Goal: Information Seeking & Learning: Learn about a topic

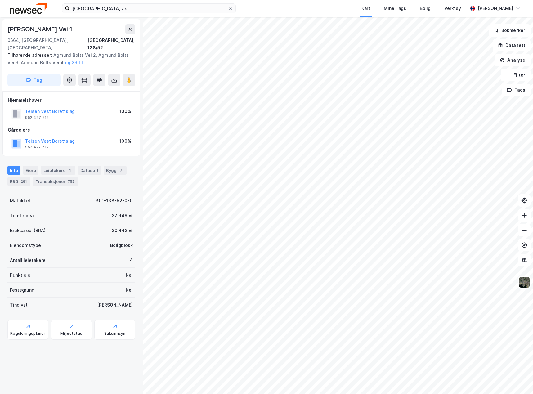
click at [533, 138] on html "[GEOGRAPHIC_DATA] as Kart Mine Tags Bolig Verktøy [PERSON_NAME] [PERSON_NAME] V…" at bounding box center [266, 197] width 533 height 394
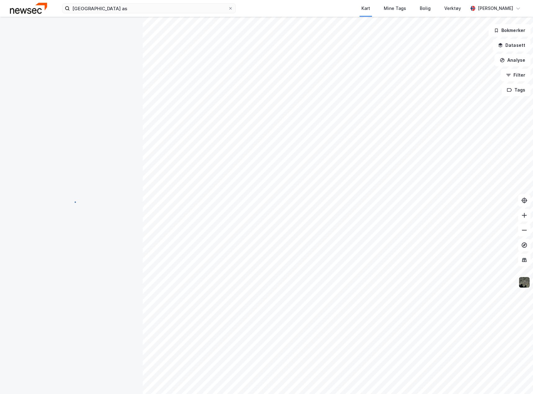
scroll to position [0, 0]
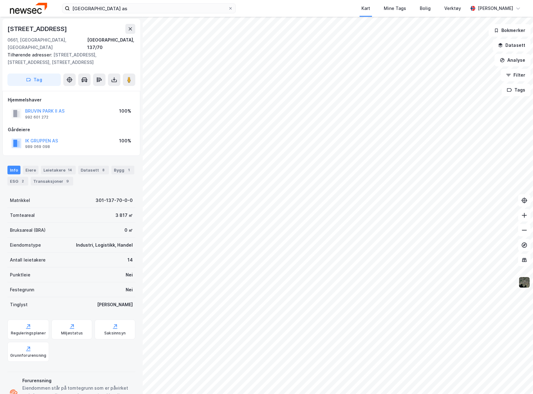
scroll to position [0, 0]
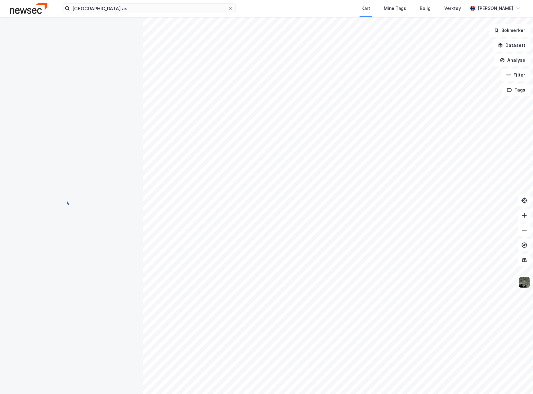
scroll to position [0, 0]
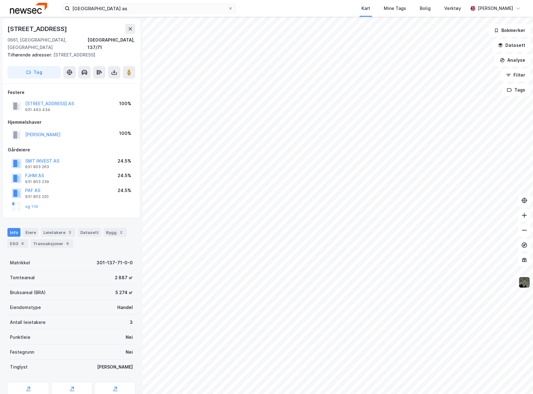
scroll to position [0, 0]
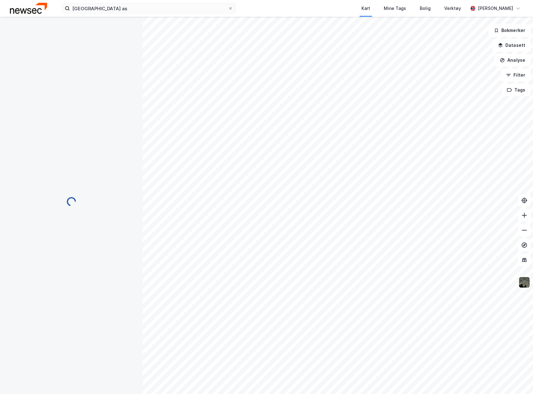
scroll to position [0, 0]
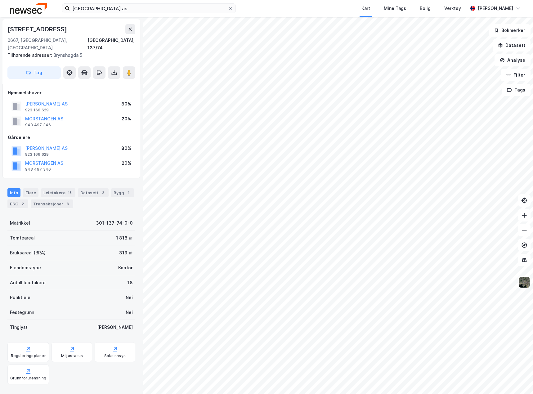
scroll to position [0, 0]
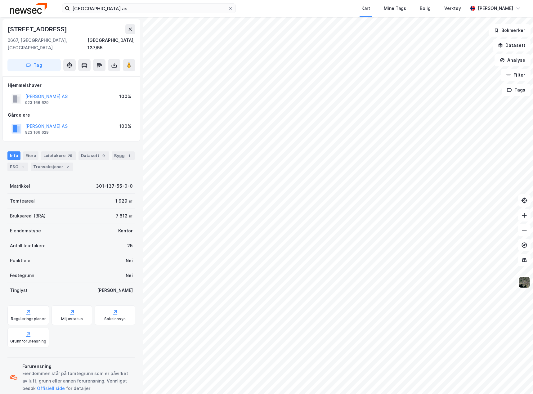
scroll to position [0, 0]
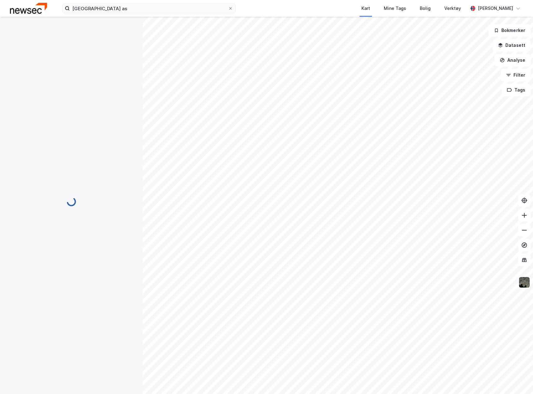
scroll to position [0, 0]
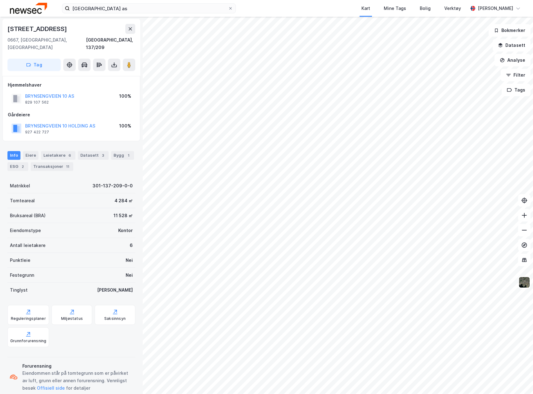
scroll to position [0, 0]
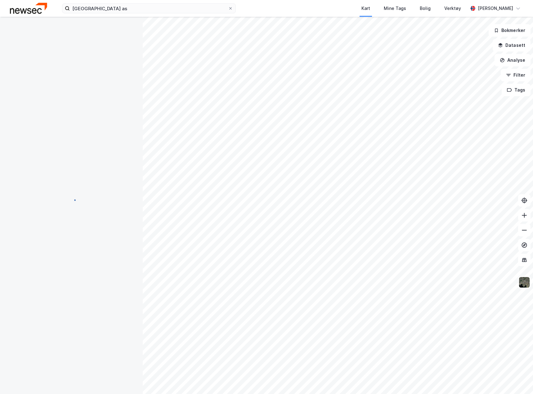
scroll to position [0, 0]
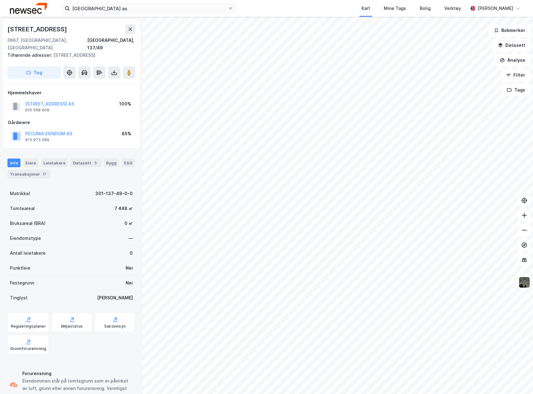
scroll to position [0, 0]
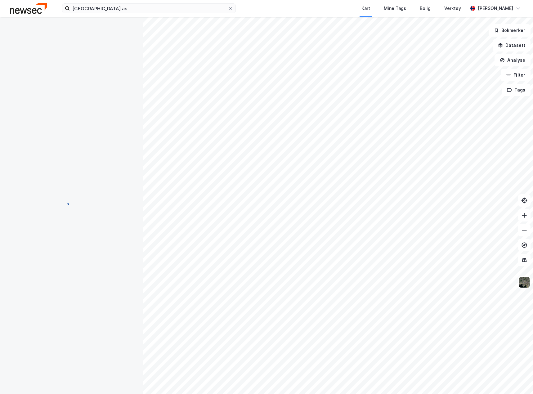
scroll to position [0, 0]
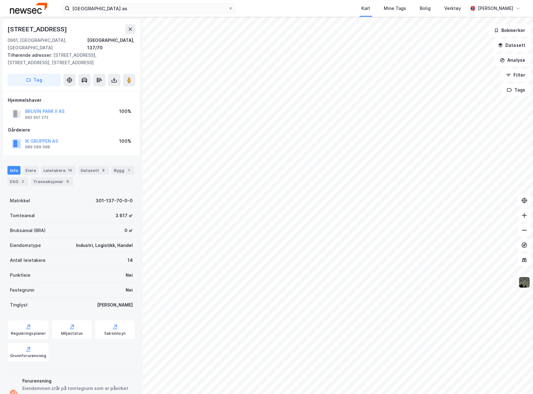
scroll to position [0, 0]
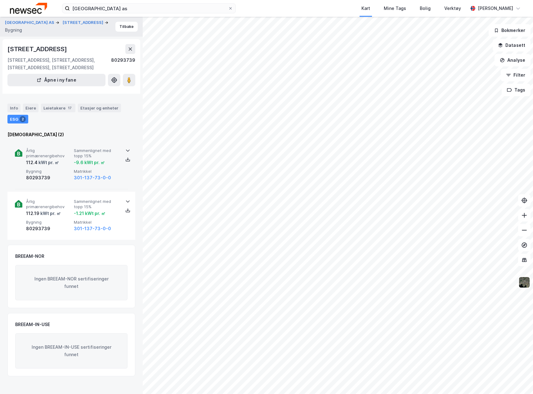
click at [116, 182] on div "Årlig primærenergibehov 112.4 kWt pr. ㎡ Sammenlignet med topp 15% -9.6 kWt pr. …" at bounding box center [71, 165] width 113 height 48
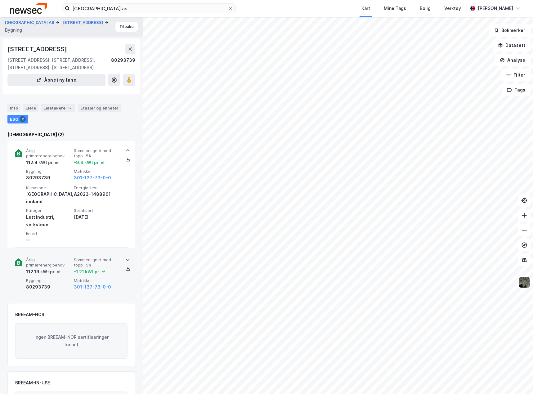
click at [122, 276] on div "Årlig primærenergibehov 112.19 kWt pr. ㎡ Sammenlignet med topp 15% -1.21 kWt pr…" at bounding box center [71, 274] width 113 height 48
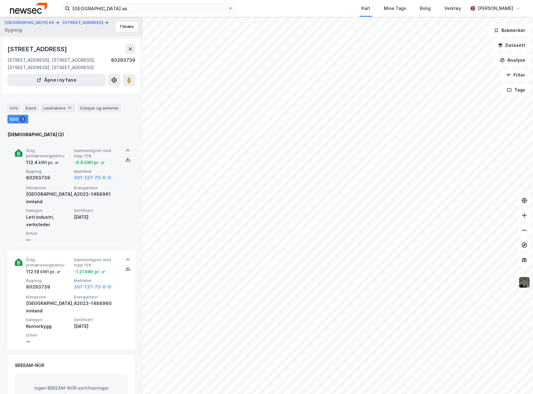
click at [45, 177] on div "80293739" at bounding box center [48, 177] width 45 height 7
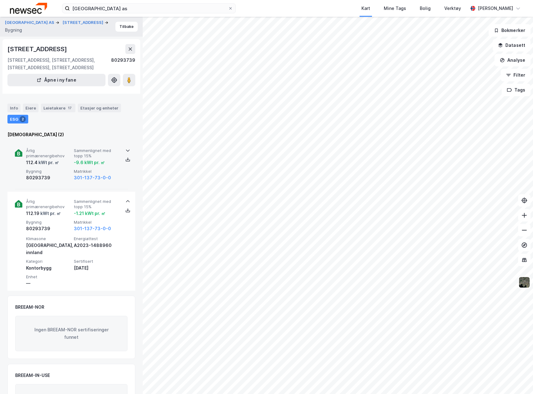
click at [45, 177] on div "80293739" at bounding box center [48, 177] width 45 height 7
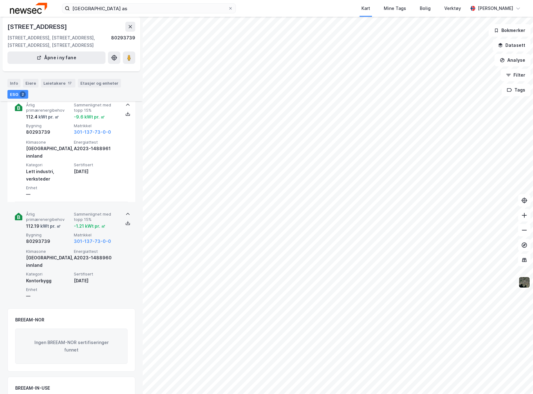
scroll to position [84, 0]
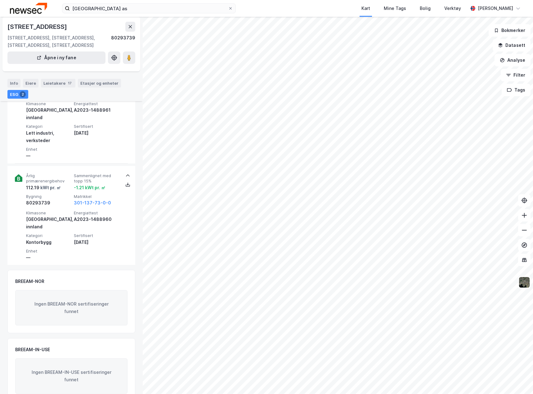
click at [127, 14] on div "bruvin park as Kart Mine Tags Bolig Verktøy [PERSON_NAME]" at bounding box center [266, 8] width 533 height 17
click at [129, 8] on input "[GEOGRAPHIC_DATA] as" at bounding box center [149, 8] width 158 height 9
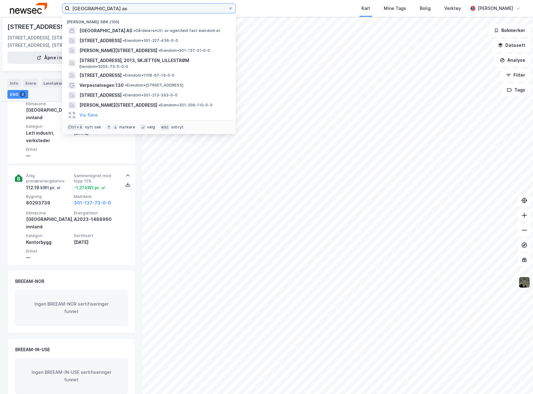
click at [129, 8] on input "[GEOGRAPHIC_DATA] as" at bounding box center [149, 8] width 158 height 9
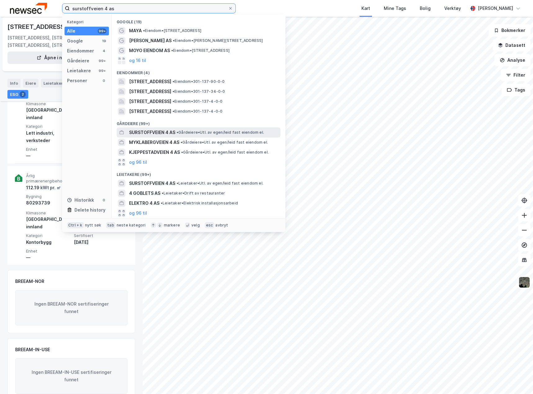
type input "surstoffveien 4 as"
click at [185, 131] on span "• Gårdeiere • Utl. av egen/leid fast eiendom el." at bounding box center [221, 132] width 88 height 5
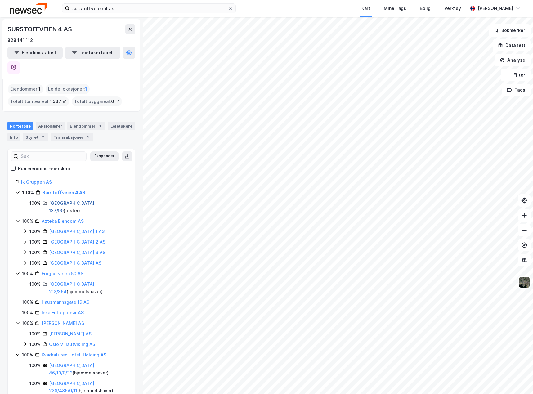
click at [65, 201] on link "[GEOGRAPHIC_DATA], 137/90" at bounding box center [72, 207] width 47 height 13
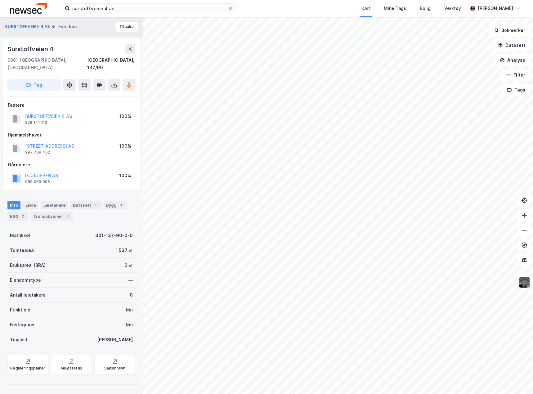
click at [267, 1] on div "surstoffveien 4 as Kart Mine Tags Bolig Verktøy [PERSON_NAME] SURSTOFFVEIEN 4 A…" at bounding box center [266, 197] width 533 height 394
click at [533, 201] on html "surstoffveien 4 as Kart Mine Tags Bolig Verktøy [PERSON_NAME] SURSTOFFVEIEN 4 A…" at bounding box center [266, 197] width 533 height 394
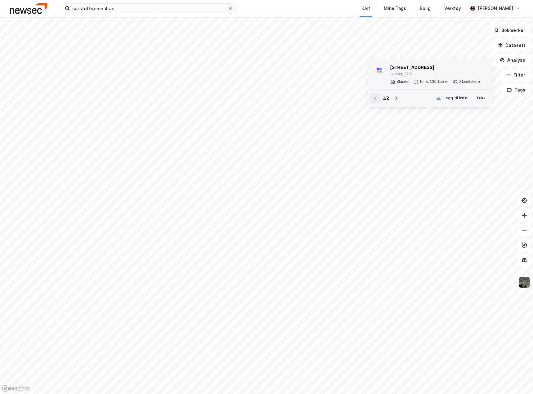
click at [407, 74] on div "Lunner, 27/5" at bounding box center [435, 74] width 90 height 5
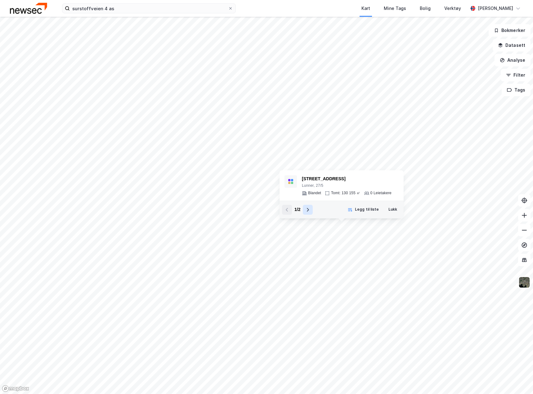
click at [308, 211] on icon at bounding box center [307, 209] width 5 height 5
click at [321, 180] on div "3234-101-11-0-0" at bounding box center [345, 178] width 87 height 7
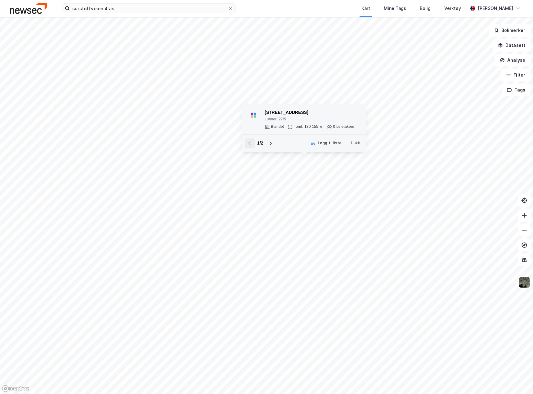
click at [286, 119] on div "Lunner, 27/5" at bounding box center [310, 119] width 90 height 5
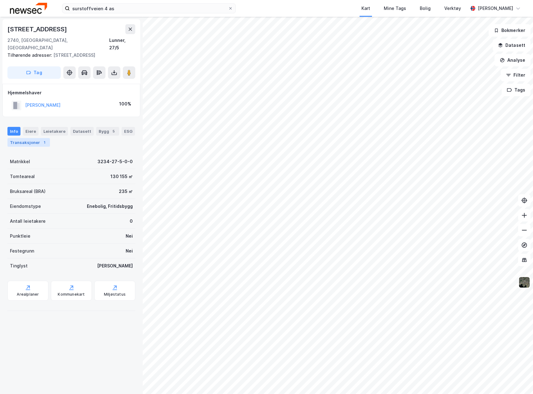
click at [36, 138] on div "Transaksjoner 1" at bounding box center [28, 142] width 43 height 9
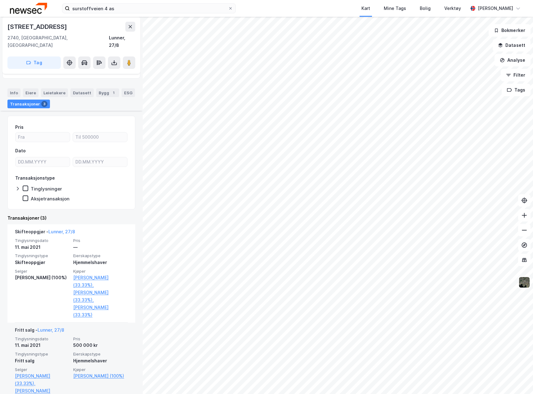
scroll to position [89, 0]
